Goal: Task Accomplishment & Management: Use online tool/utility

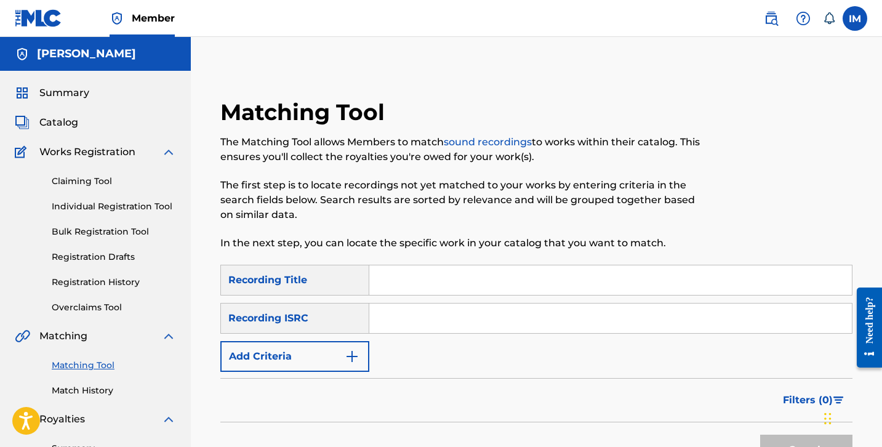
click at [394, 285] on input "Search Form" at bounding box center [610, 280] width 483 height 30
